Goal: Check status

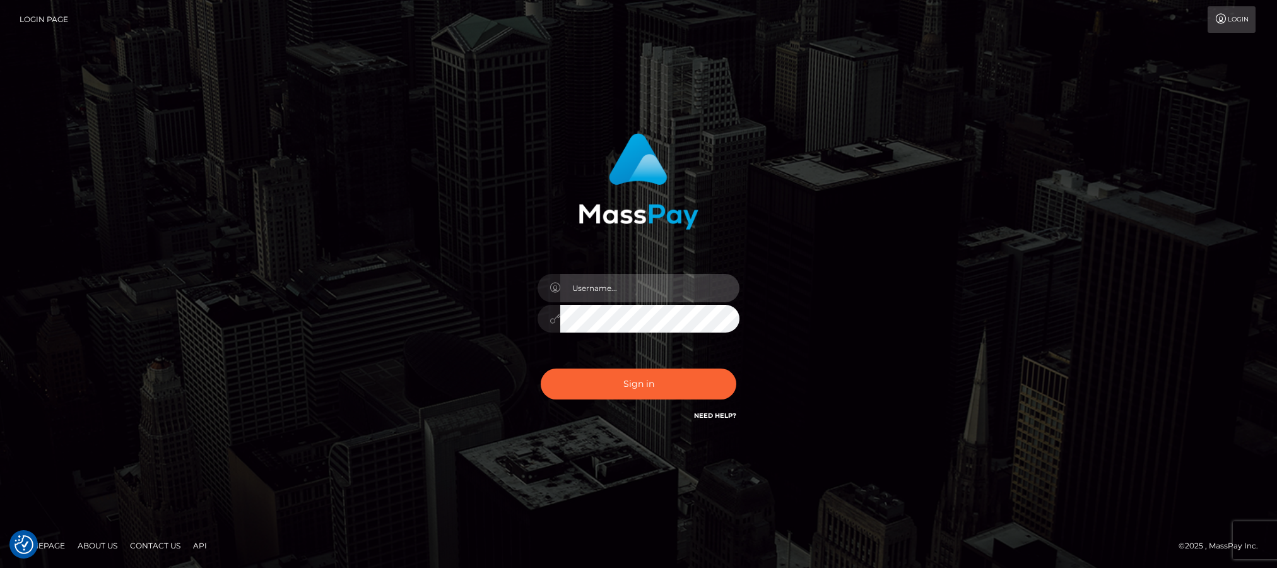
type input "Jiecel"
click at [576, 547] on footer "Homepage About Us Contact Us API © 2025 , MassPay Inc." at bounding box center [638, 546] width 1277 height 44
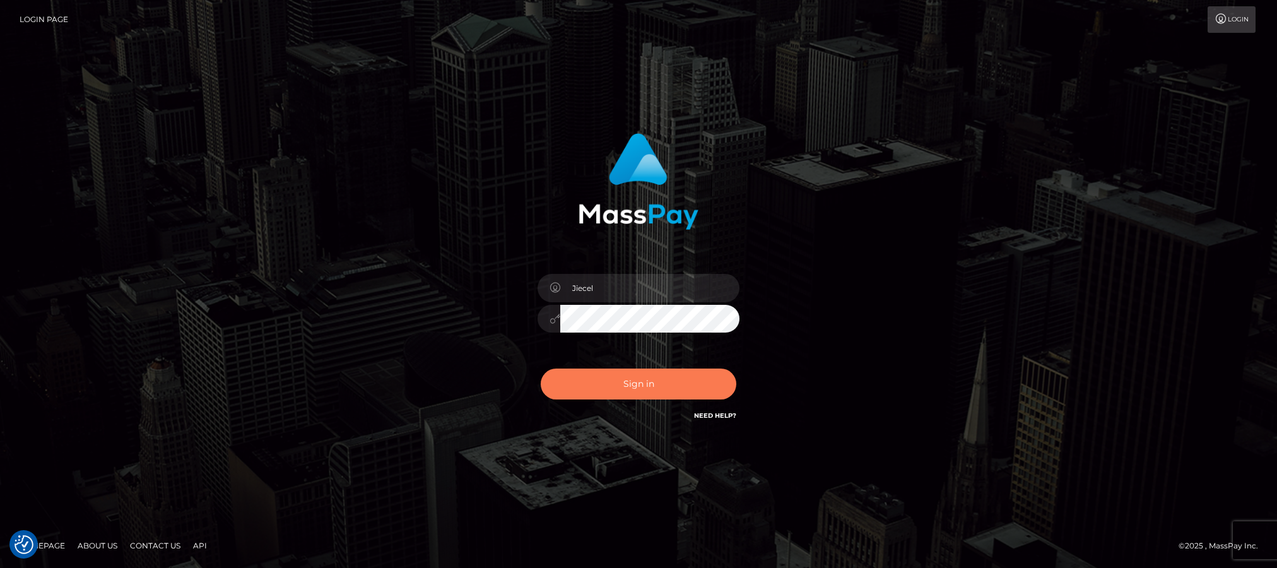
click at [624, 374] on button "Sign in" at bounding box center [639, 384] width 196 height 31
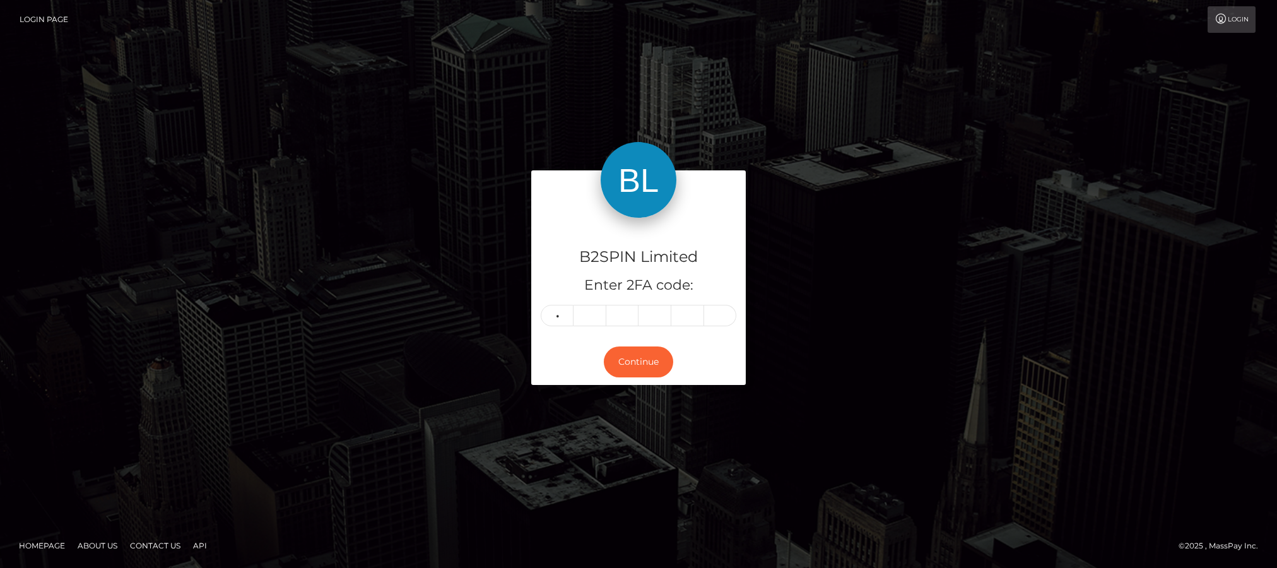
type input "1"
type input "7"
type input "9"
type input "4"
type input "5"
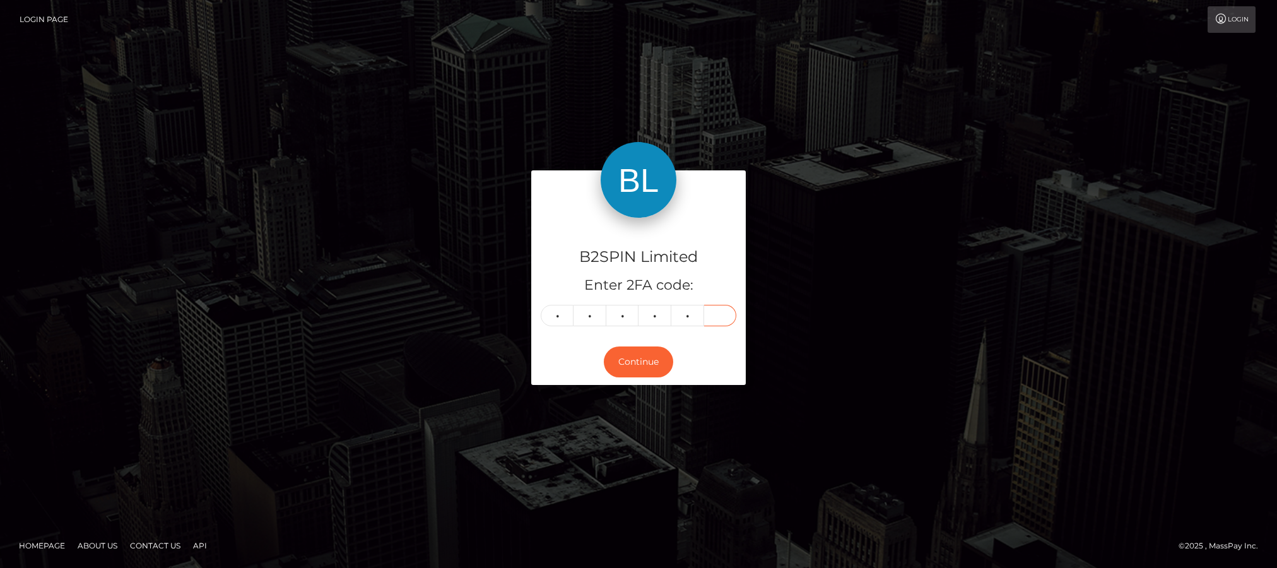
type input "3"
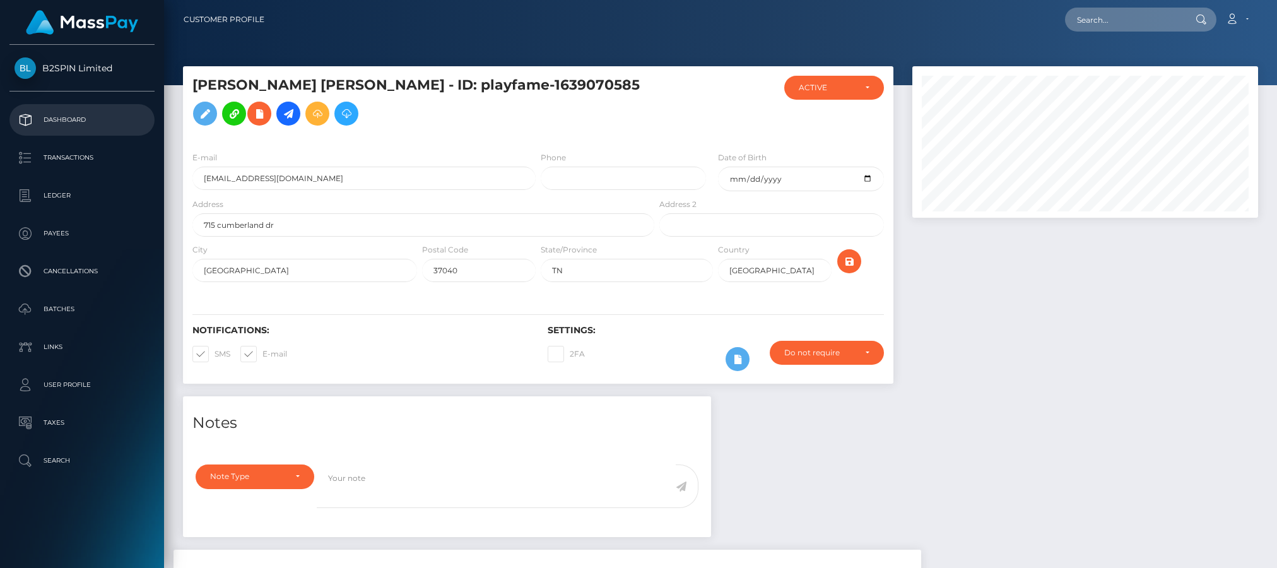
scroll to position [151, 346]
click at [49, 116] on p "Dashboard" at bounding box center [82, 119] width 135 height 19
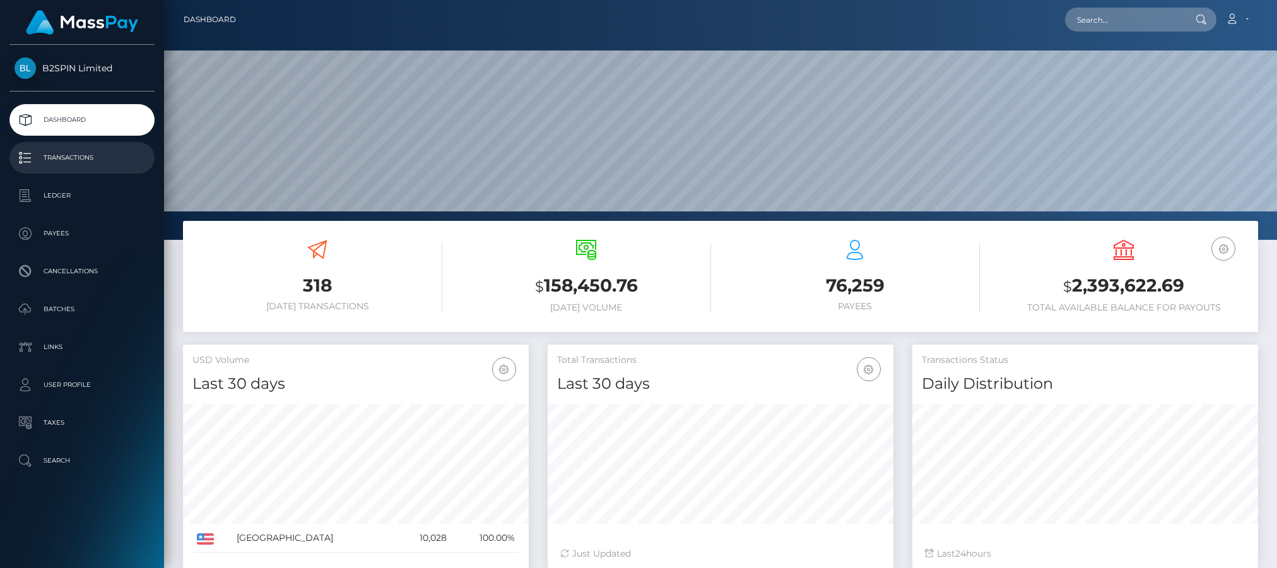
scroll to position [223, 346]
drag, startPoint x: 1070, startPoint y: 286, endPoint x: 1237, endPoint y: 286, distance: 166.6
click at [1237, 286] on h3 "$ 2,393,622.69" at bounding box center [1124, 286] width 250 height 26
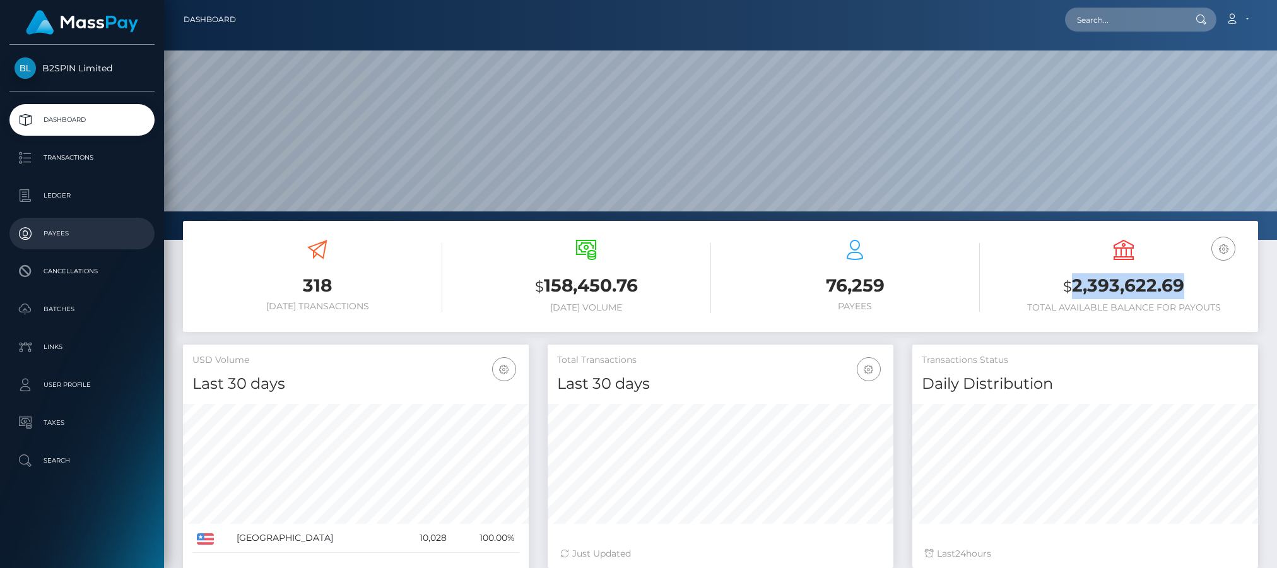
copy h3 "2,393,622.69"
